Goal: Answer question/provide support

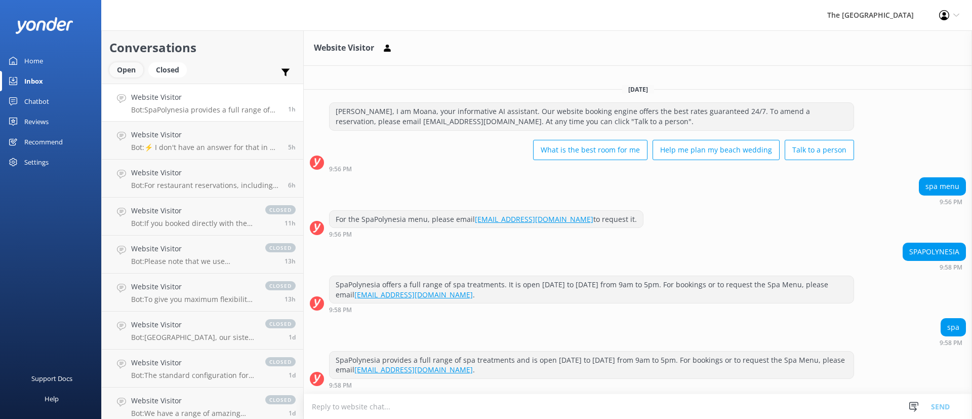
click at [126, 75] on div "Open" at bounding box center [126, 69] width 34 height 15
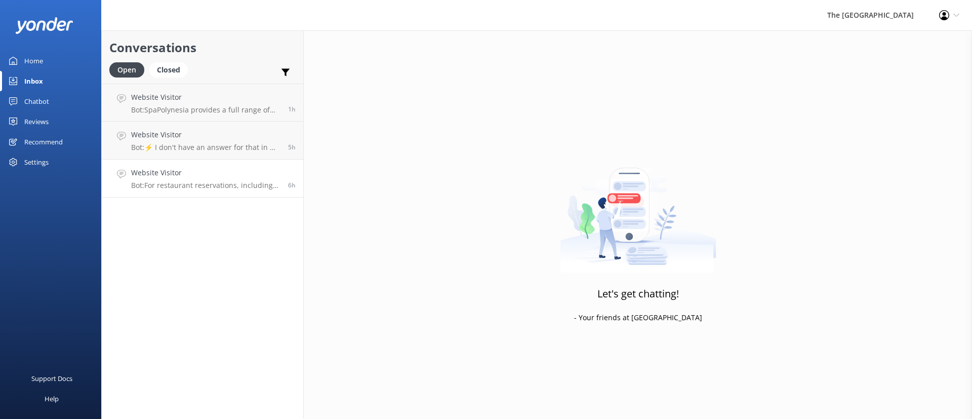
click at [260, 176] on h4 "Website Visitor" at bounding box center [205, 172] width 149 height 11
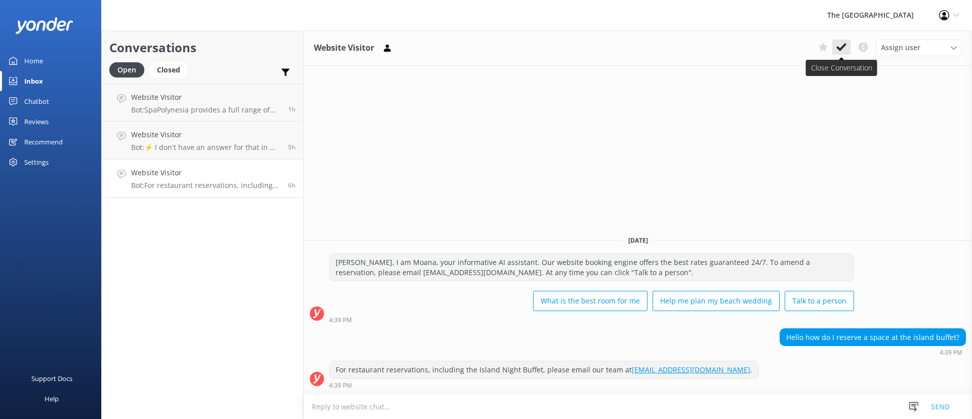
click at [846, 39] on button at bounding box center [841, 46] width 18 height 15
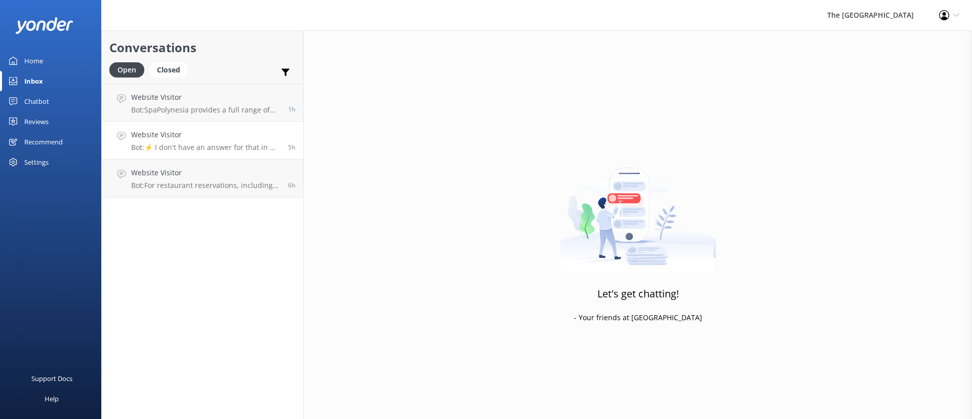
click at [207, 145] on p "Bot: ⚡ I don't have an answer for that in my knowledge base. Please try and rep…" at bounding box center [205, 147] width 149 height 9
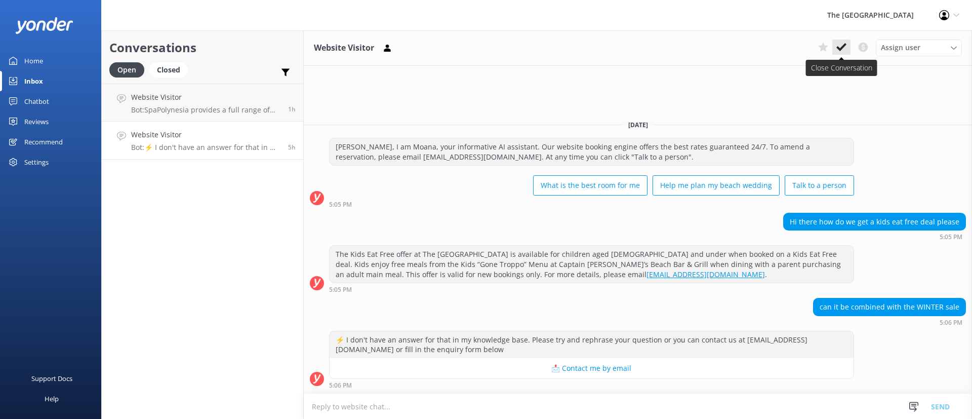
click at [847, 49] on button at bounding box center [841, 46] width 18 height 15
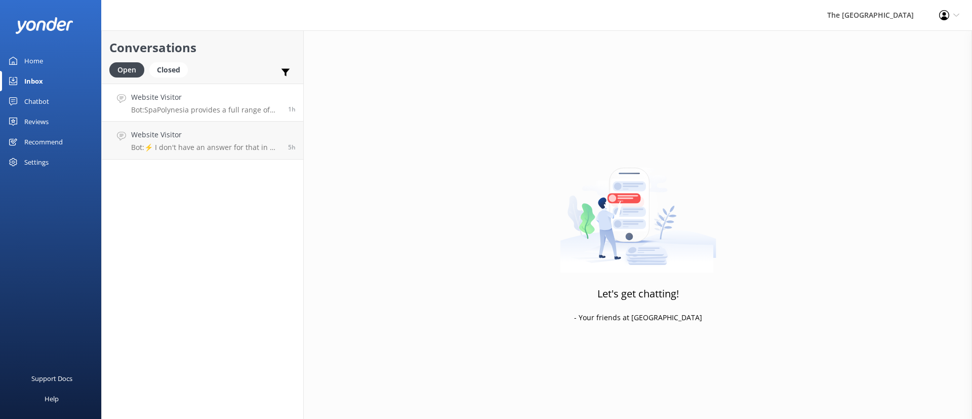
click at [221, 107] on p "Bot: SpaPolynesia provides a full range of spa treatments and is open [DATE] to…" at bounding box center [205, 109] width 149 height 9
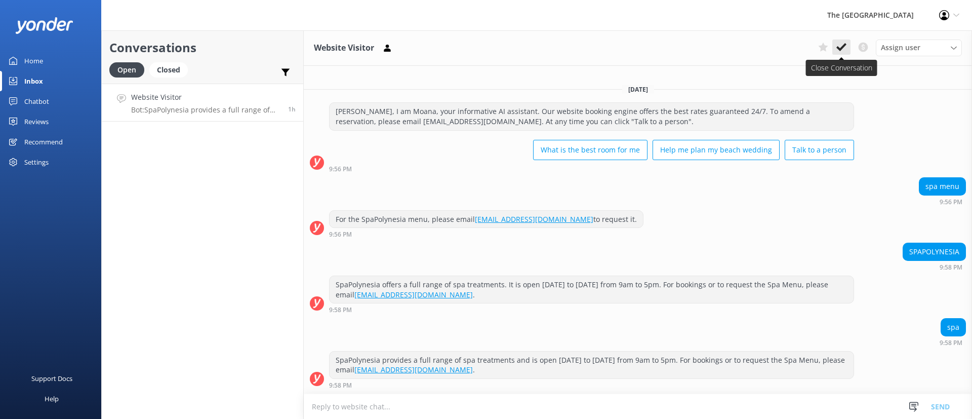
click at [846, 46] on icon at bounding box center [841, 47] width 10 height 10
